Goal: Check status

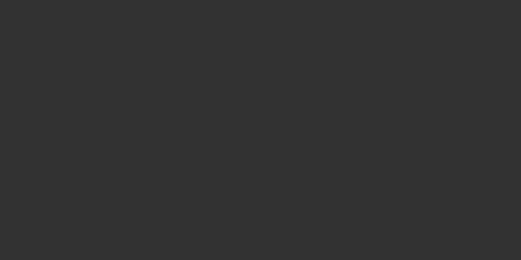
click at [246, 46] on div at bounding box center [260, 130] width 521 height 260
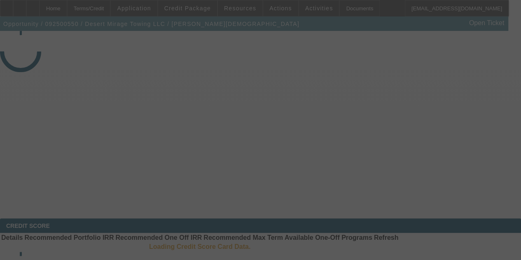
select select "4"
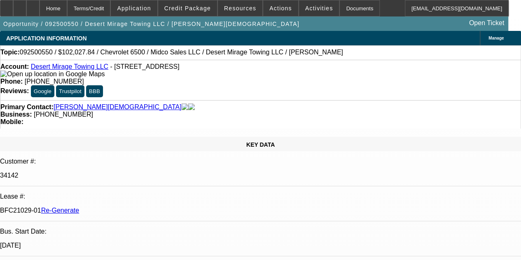
select select "0"
select select "0.1"
select select "1"
select select "3"
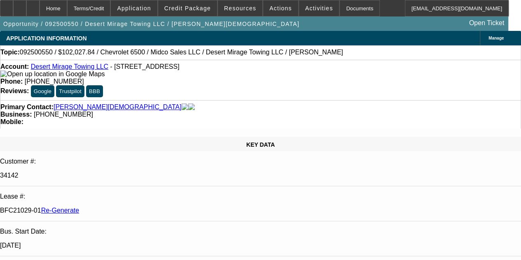
select select "4"
click at [10, 9] on div at bounding box center [6, 8] width 13 height 16
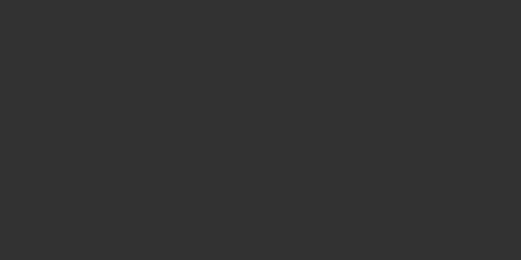
click at [461, 107] on div at bounding box center [260, 130] width 521 height 260
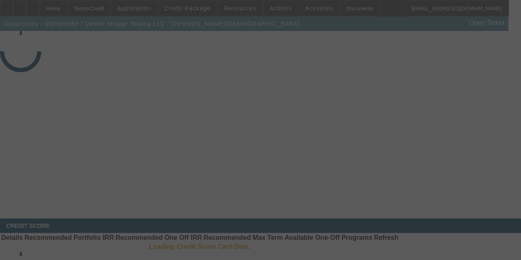
select select "4"
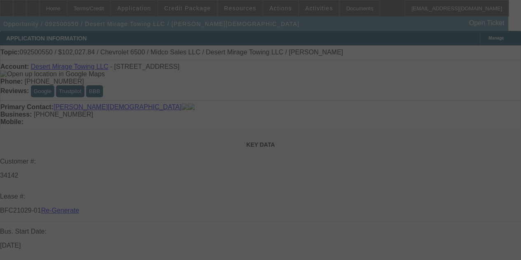
drag, startPoint x: 461, startPoint y: 107, endPoint x: 453, endPoint y: 105, distance: 8.2
click at [453, 105] on div at bounding box center [260, 130] width 521 height 260
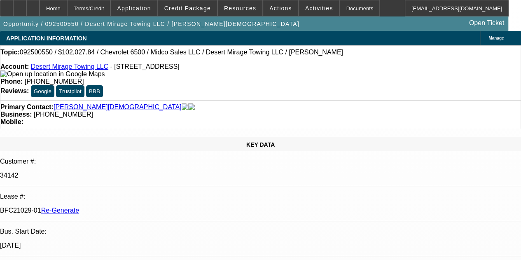
select select "0"
select select "3"
select select "0.1"
select select "4"
